Goal: Task Accomplishment & Management: Complete application form

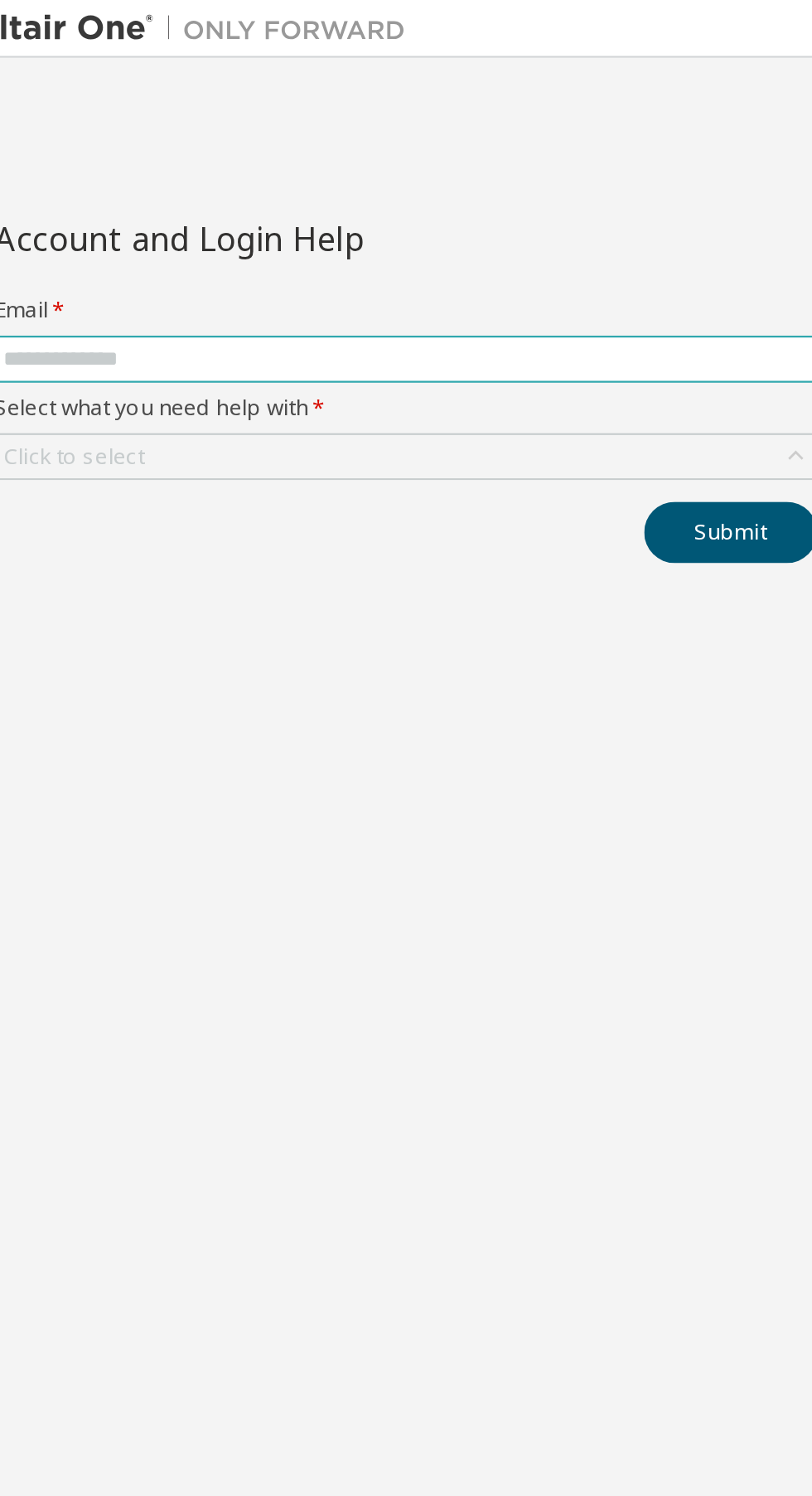
click at [112, 165] on input "text" at bounding box center [207, 165] width 369 height 13
type input "**********"
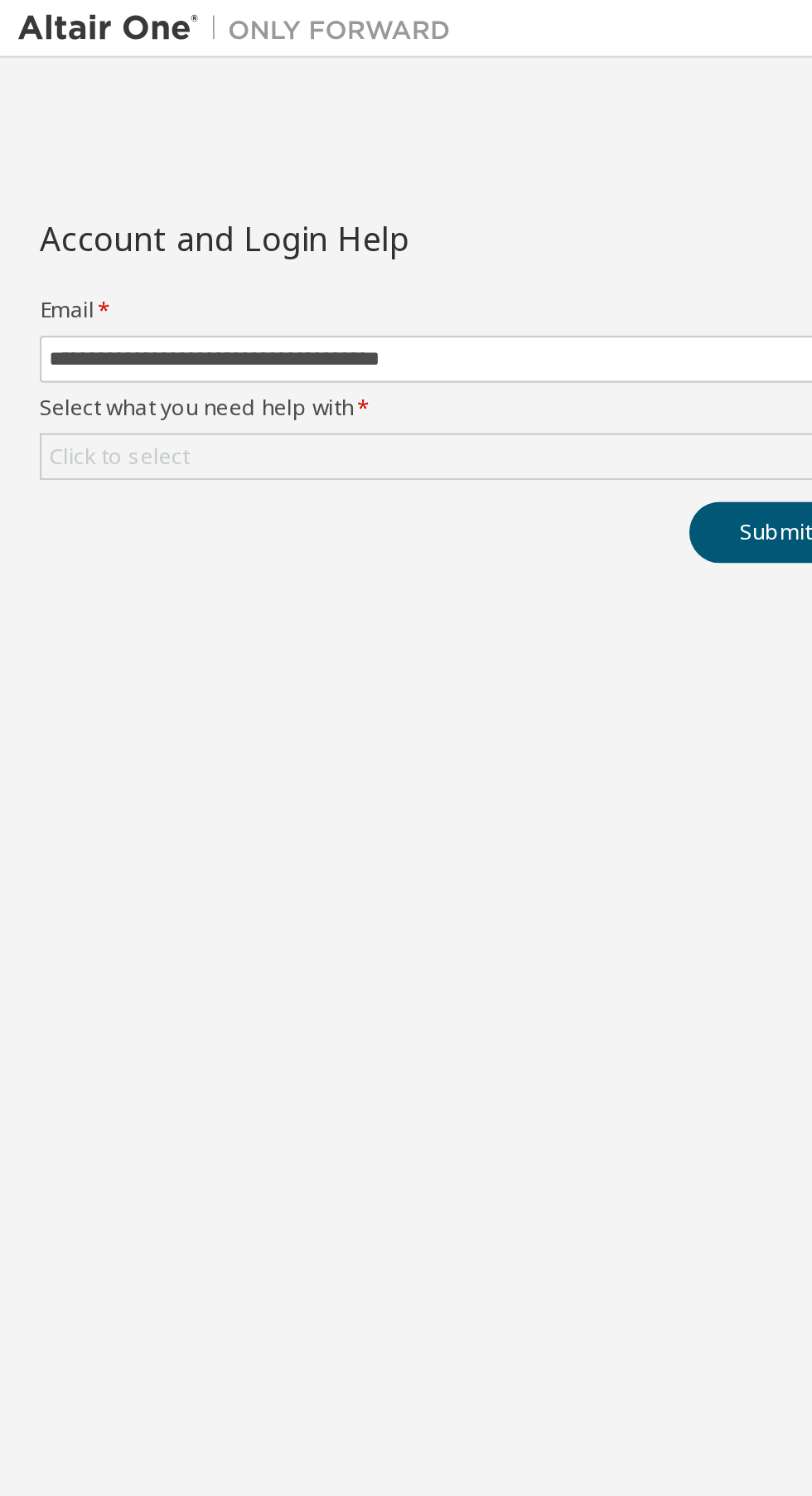
click at [83, 211] on div "Click to select" at bounding box center [55, 210] width 65 height 13
click at [63, 211] on div "Click to select" at bounding box center [55, 210] width 65 height 13
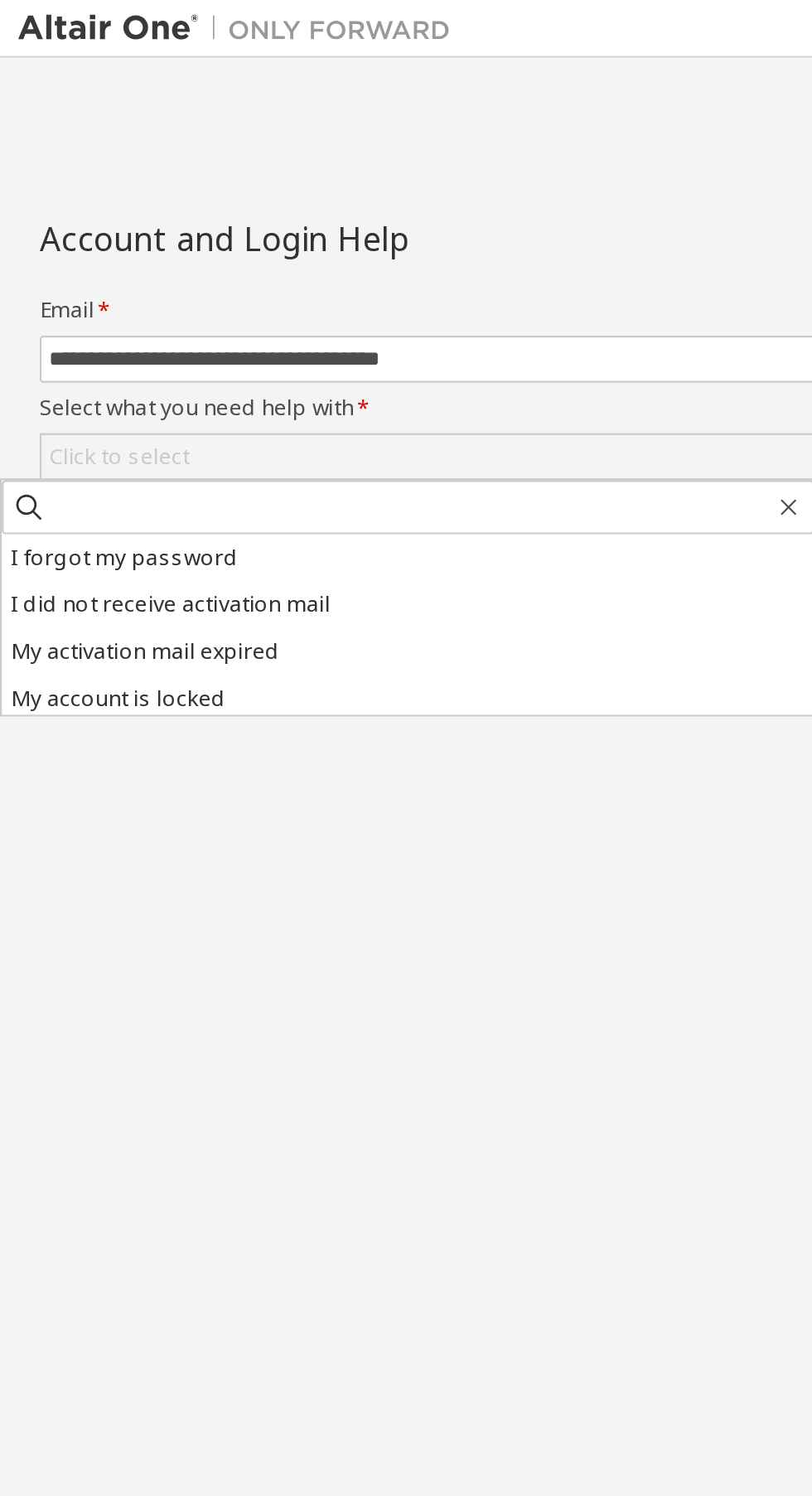
click at [34, 257] on li "I forgot my password" at bounding box center [187, 256] width 373 height 22
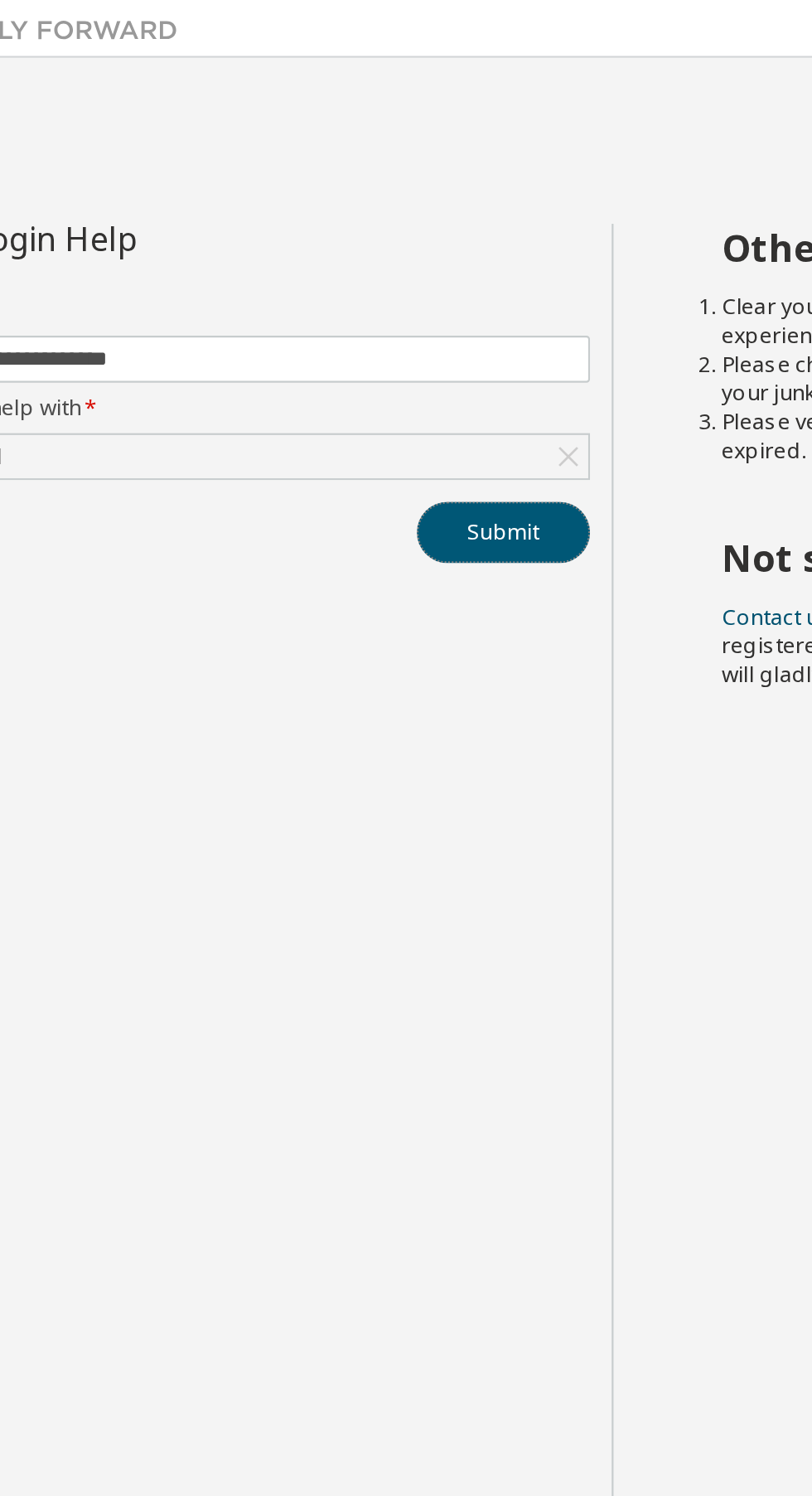
click at [351, 245] on button "Submit" at bounding box center [356, 244] width 80 height 29
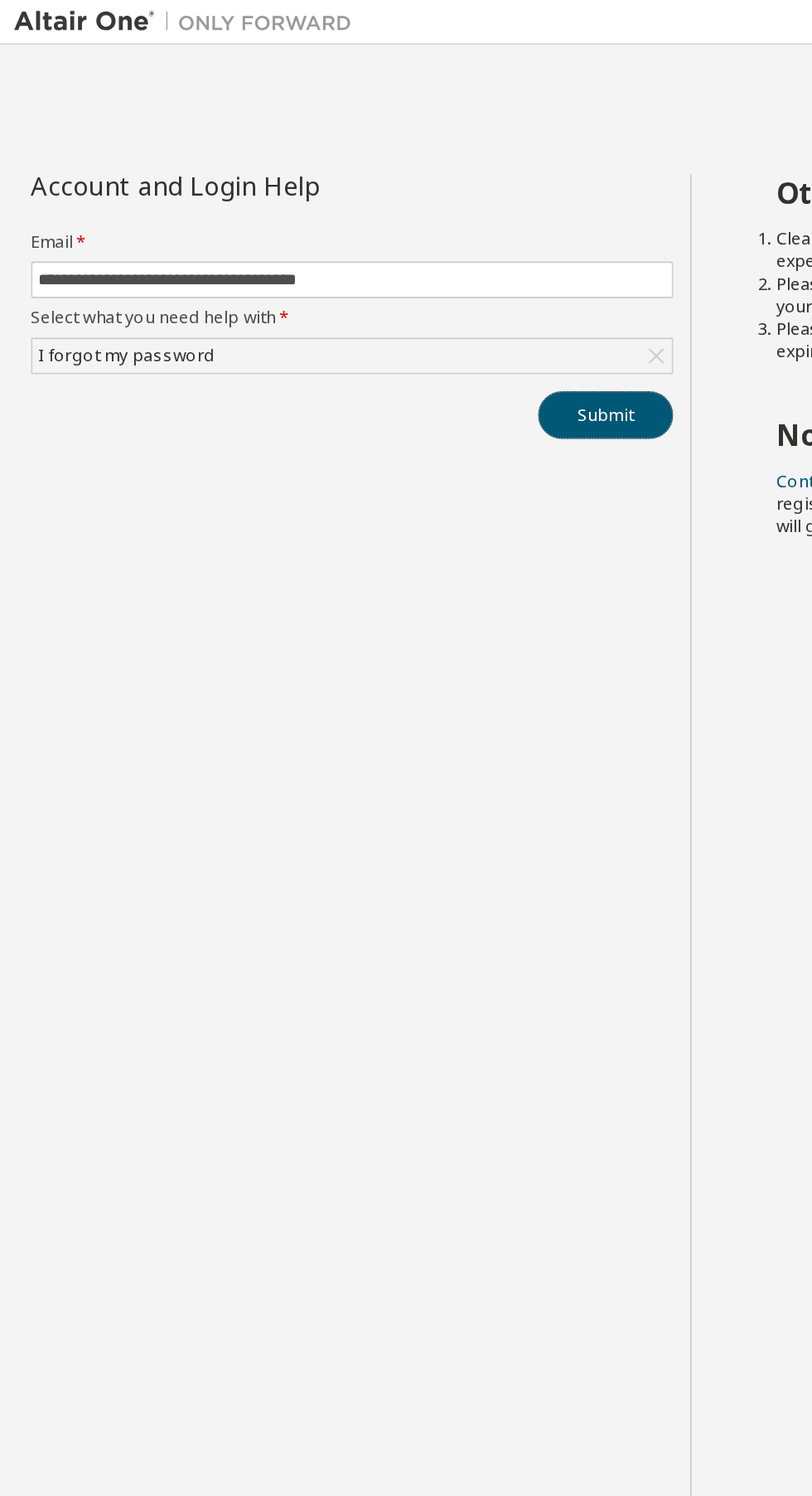
click at [365, 249] on button "Submit" at bounding box center [356, 244] width 80 height 29
